Goal: Information Seeking & Learning: Learn about a topic

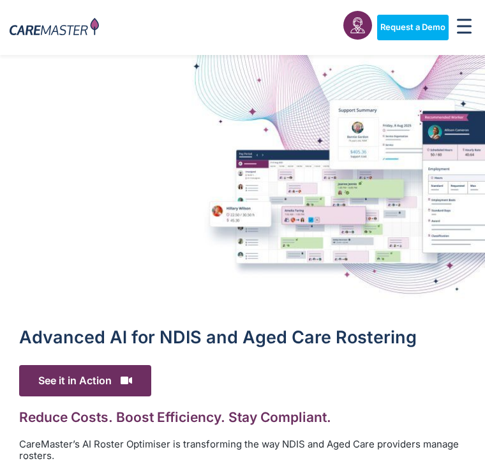
click at [140, 287] on img at bounding box center [242, 181] width 485 height 253
click at [197, 155] on img at bounding box center [242, 181] width 485 height 253
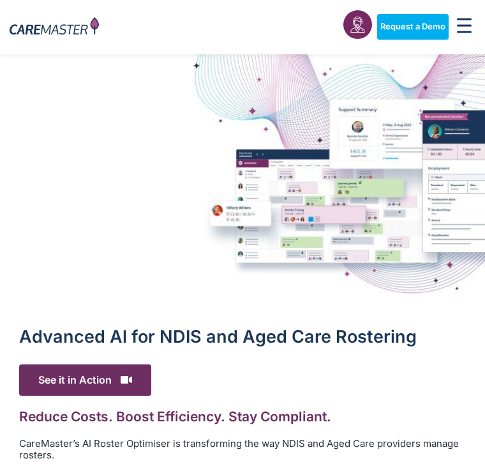
scroll to position [17, 0]
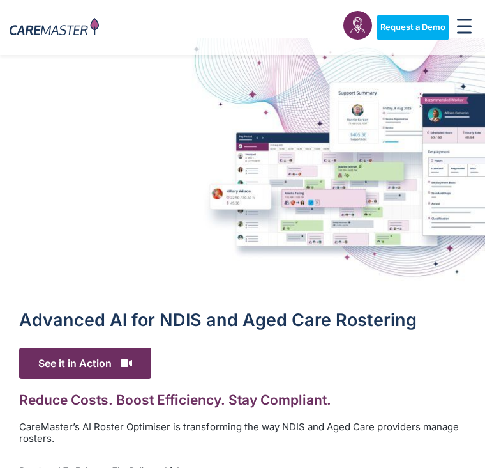
click at [207, 169] on img at bounding box center [242, 164] width 485 height 253
click at [216, 162] on img at bounding box center [242, 164] width 485 height 253
click at [217, 158] on img at bounding box center [242, 164] width 485 height 253
click at [211, 157] on img at bounding box center [242, 164] width 485 height 253
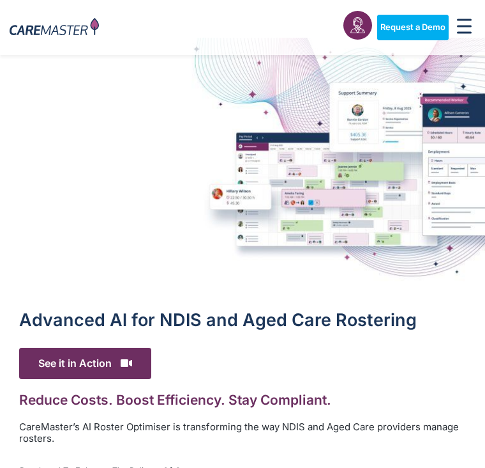
click at [208, 170] on img at bounding box center [242, 164] width 485 height 253
click at [202, 171] on img at bounding box center [242, 164] width 485 height 253
click at [214, 155] on img at bounding box center [242, 164] width 485 height 253
click at [200, 164] on img at bounding box center [242, 164] width 485 height 253
click at [206, 167] on img at bounding box center [242, 164] width 485 height 253
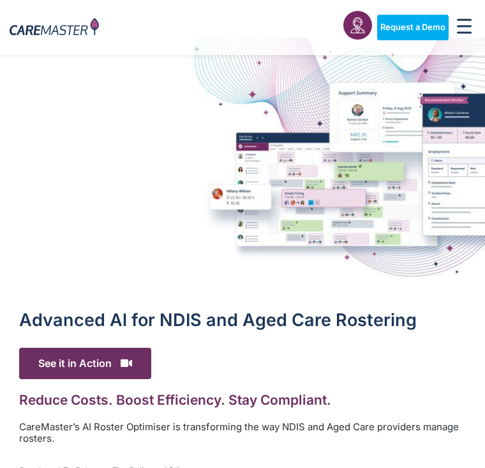
click at [185, 168] on img at bounding box center [242, 164] width 485 height 253
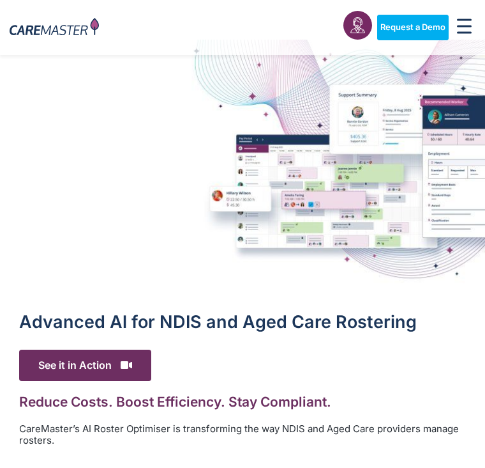
scroll to position [15, 0]
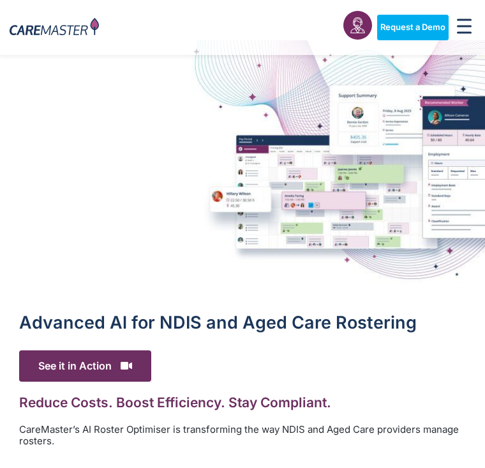
click at [57, 353] on span "See it in Action" at bounding box center [85, 365] width 132 height 31
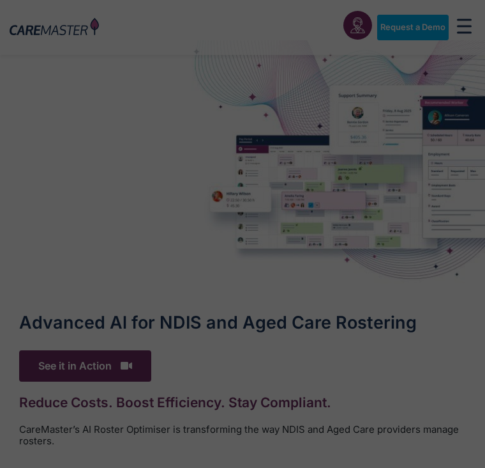
click at [27, 353] on button "Play" at bounding box center [33, 346] width 13 height 13
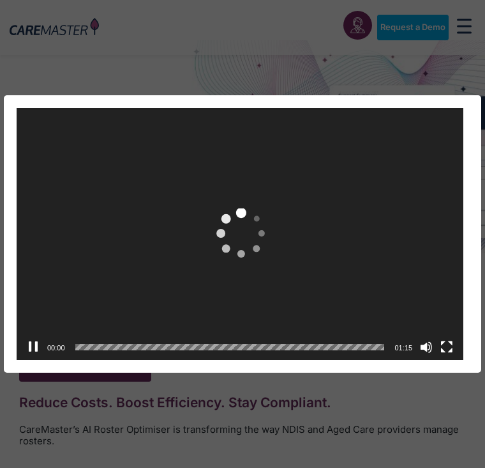
click at [88, 326] on div "Video Player" at bounding box center [240, 234] width 447 height 252
click at [131, 294] on div "Video Player" at bounding box center [240, 234] width 447 height 252
click at [164, 266] on div "Video Player" at bounding box center [240, 234] width 447 height 252
click at [190, 245] on div "Video Player" at bounding box center [240, 234] width 447 height 252
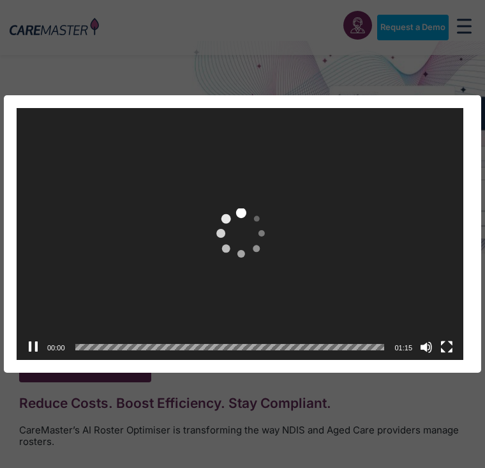
click at [195, 232] on div "Video Player" at bounding box center [240, 234] width 447 height 252
click at [193, 240] on div "Video Player" at bounding box center [240, 234] width 447 height 252
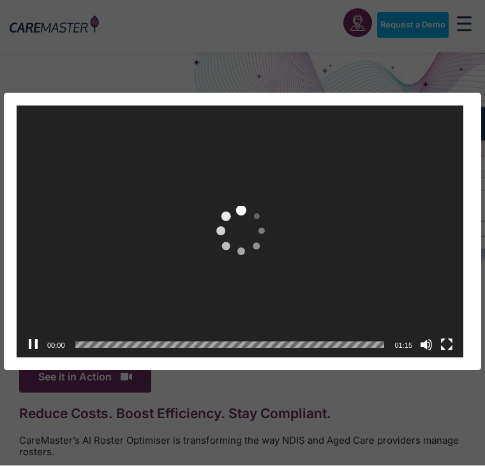
scroll to position [0, 0]
